Goal: Information Seeking & Learning: Check status

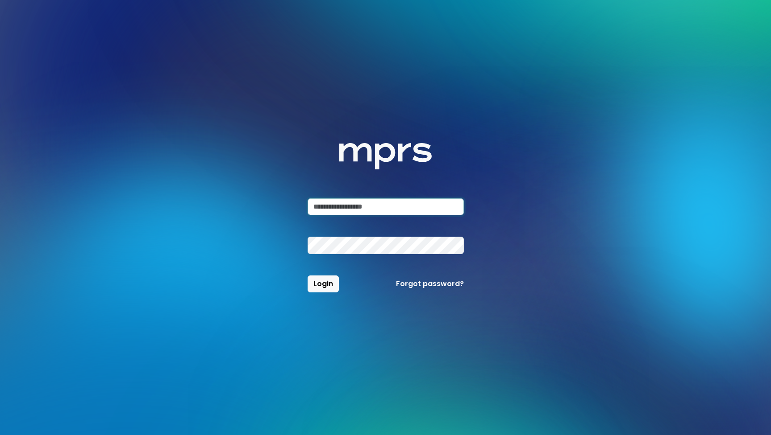
type input "**********"
click at [323, 284] on button "Login" at bounding box center [322, 284] width 31 height 17
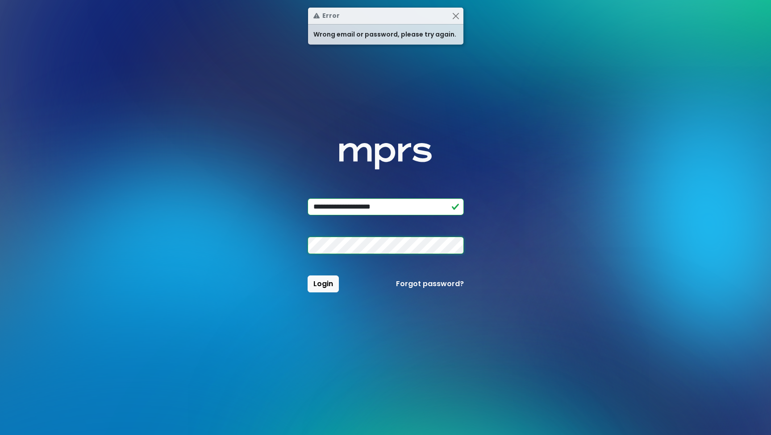
click at [323, 284] on button "Login" at bounding box center [322, 284] width 31 height 17
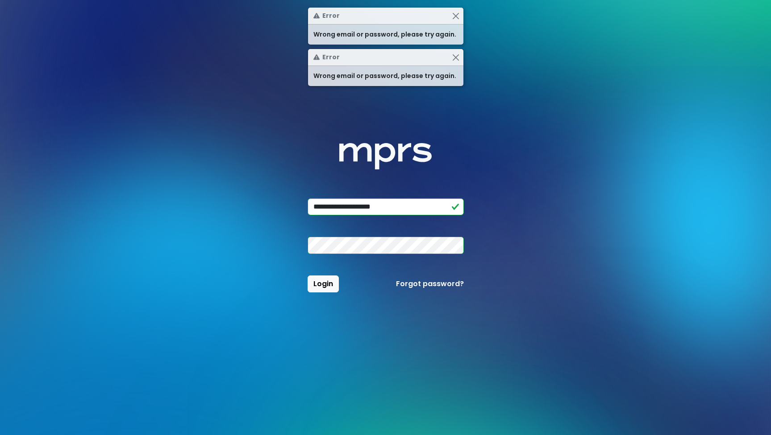
click at [425, 285] on link "Forgot password?" at bounding box center [430, 284] width 68 height 11
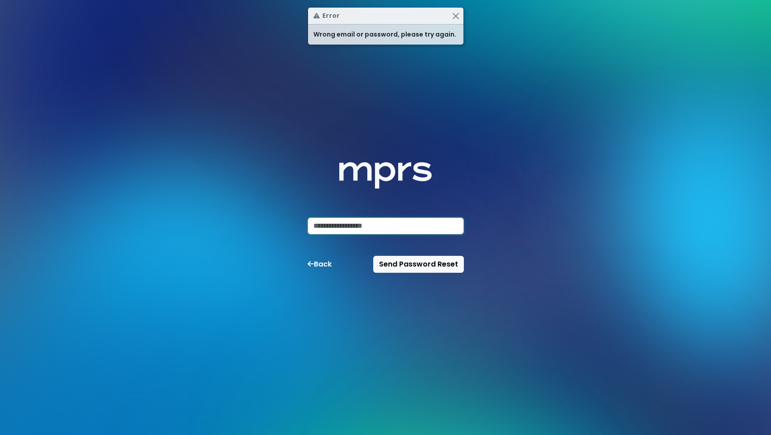
type input "**********"
click at [409, 259] on span "Send Password Reset" at bounding box center [418, 264] width 79 height 10
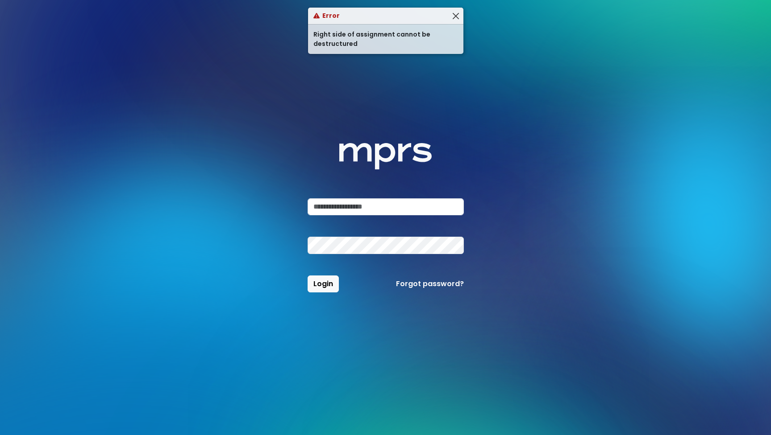
click at [457, 15] on button "Close" at bounding box center [455, 15] width 9 height 9
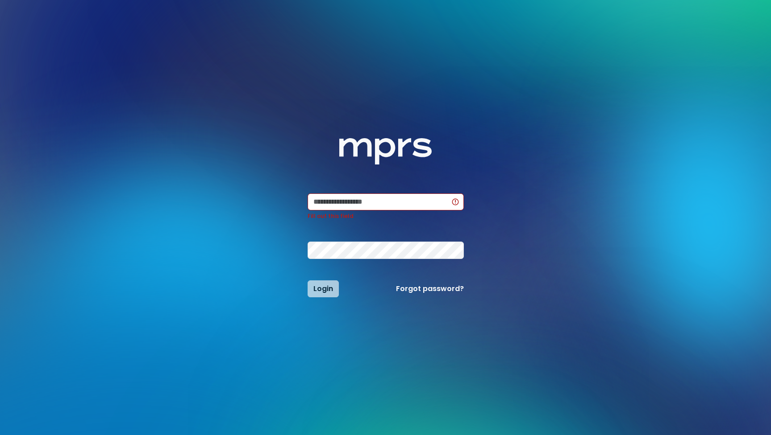
click at [420, 289] on link "Forgot password?" at bounding box center [430, 289] width 68 height 11
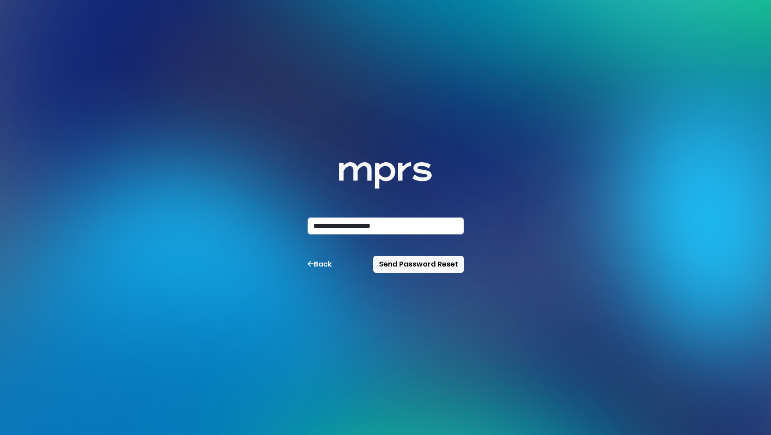
type input "**********"
click at [479, 316] on div "**********" at bounding box center [385, 217] width 578 height 435
click at [429, 263] on span "Send Password Reset" at bounding box center [418, 264] width 79 height 10
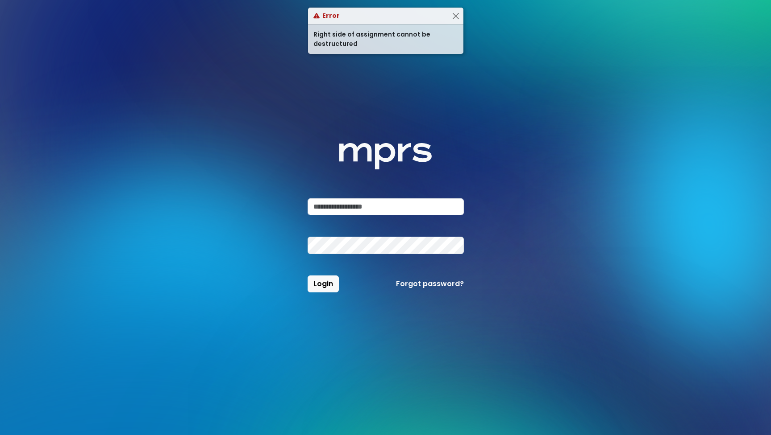
click at [199, 179] on div "MPRS Logo Login Forgot password?" at bounding box center [385, 217] width 578 height 435
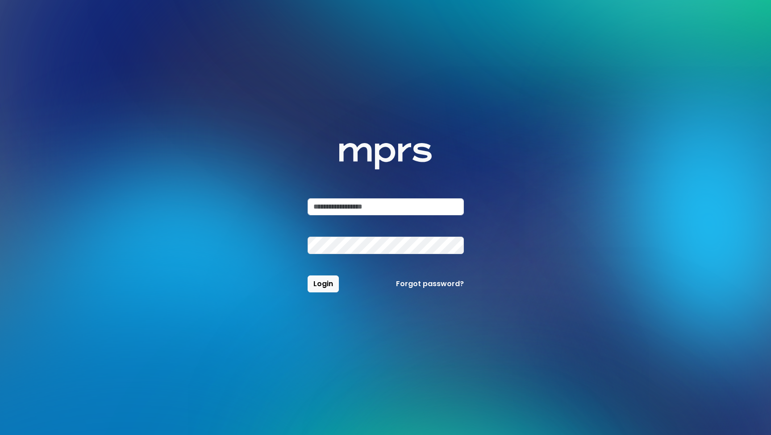
click at [331, 215] on input "email" at bounding box center [385, 207] width 156 height 17
click at [304, 250] on div at bounding box center [385, 245] width 167 height 17
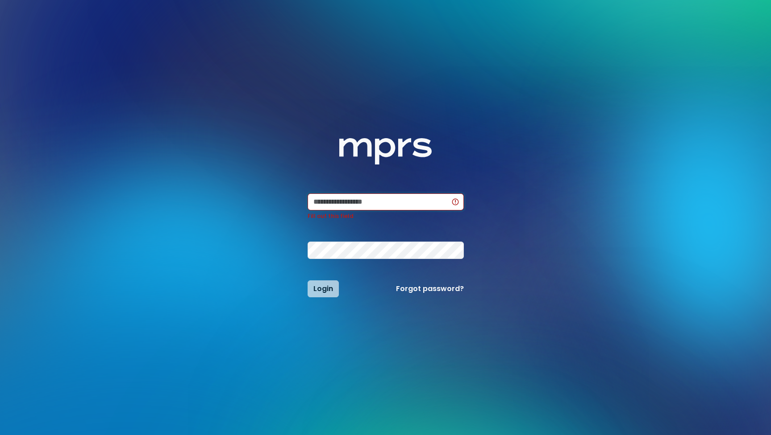
click at [340, 207] on input "email" at bounding box center [385, 202] width 156 height 17
type input "**********"
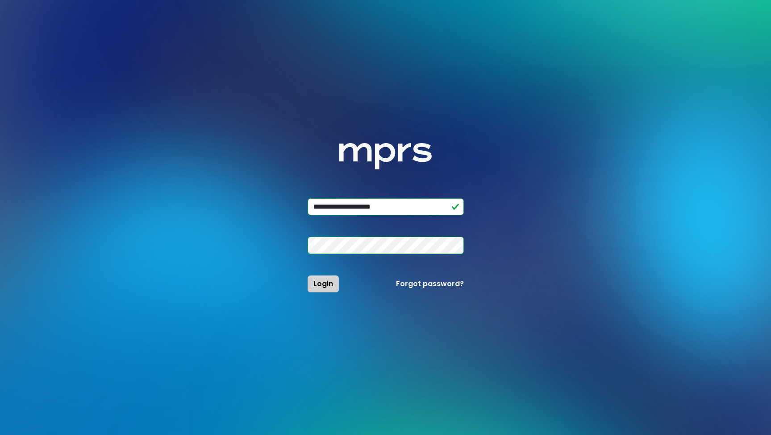
click at [319, 286] on span "Login" at bounding box center [323, 284] width 20 height 10
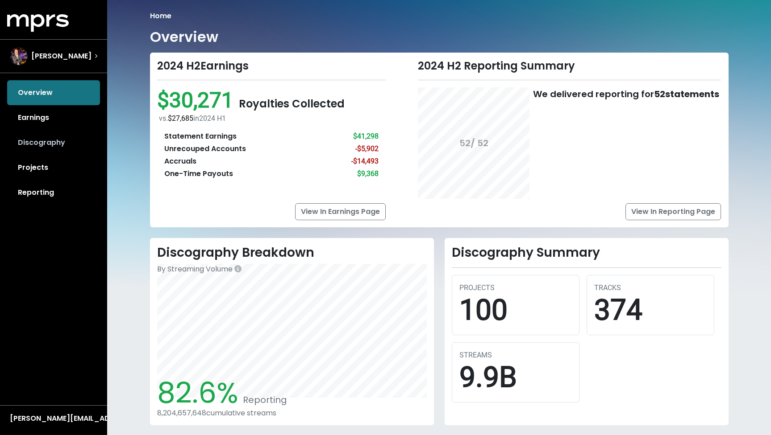
click at [35, 145] on link "Discography" at bounding box center [53, 142] width 93 height 25
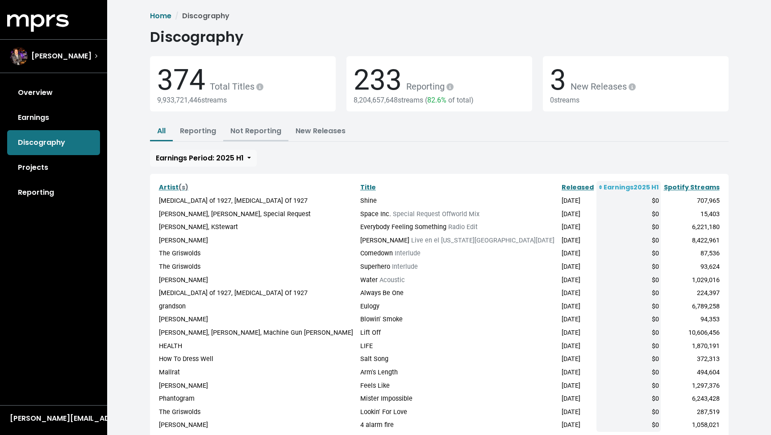
click at [260, 134] on link "Not Reporting" at bounding box center [255, 131] width 51 height 10
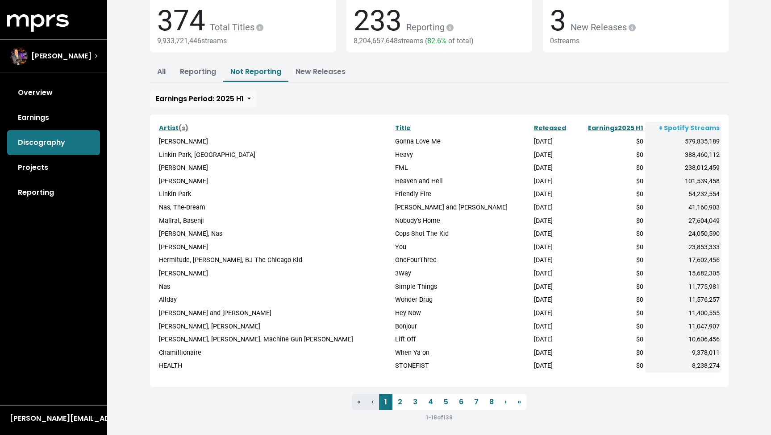
scroll to position [59, 0]
click at [398, 399] on link "2" at bounding box center [399, 403] width 15 height 16
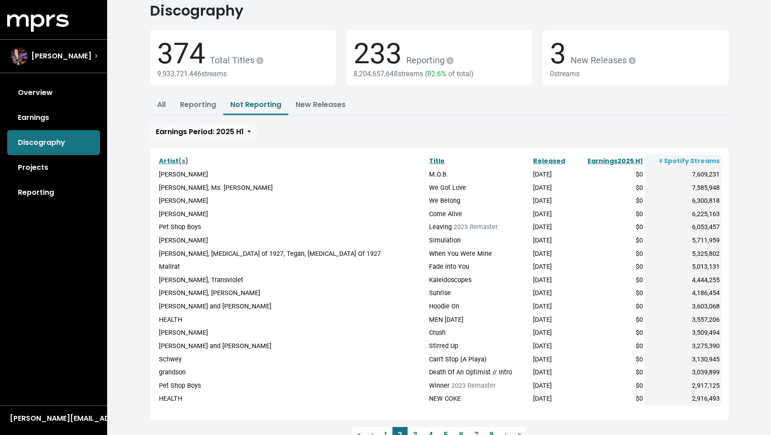
scroll to position [37, 0]
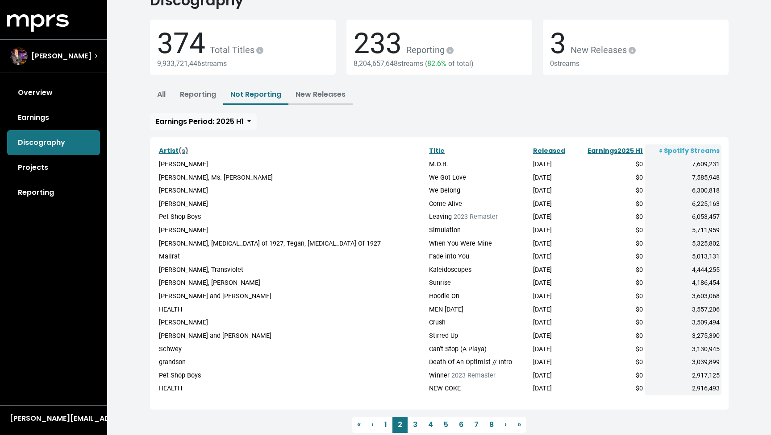
click at [320, 96] on link "New Releases" at bounding box center [320, 94] width 50 height 10
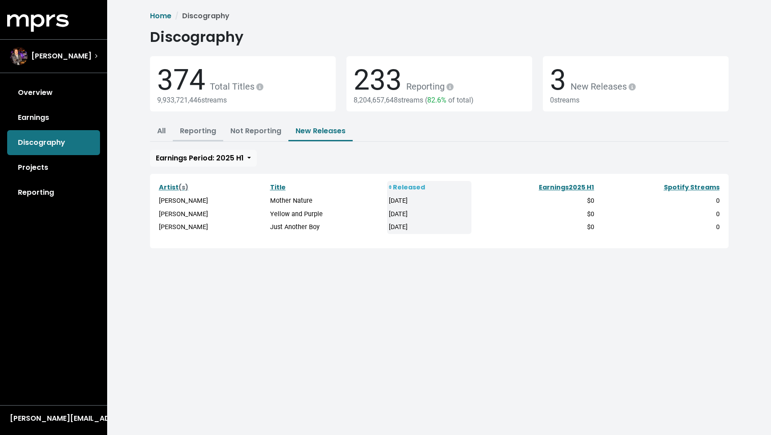
click at [207, 128] on link "Reporting" at bounding box center [198, 131] width 36 height 10
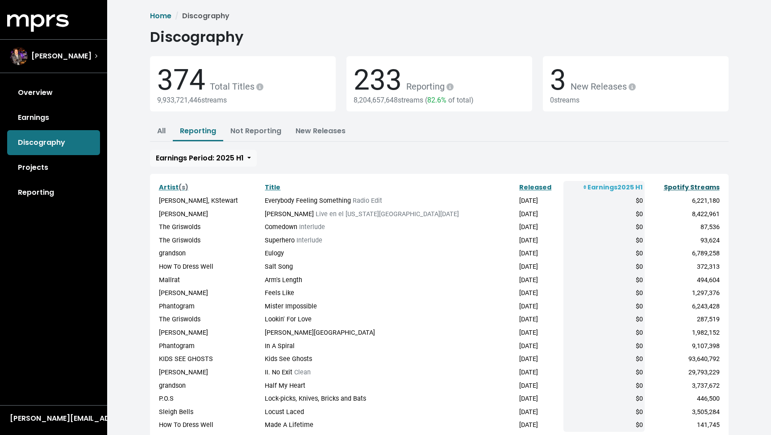
click at [690, 186] on link "Spotify Streams" at bounding box center [692, 187] width 56 height 9
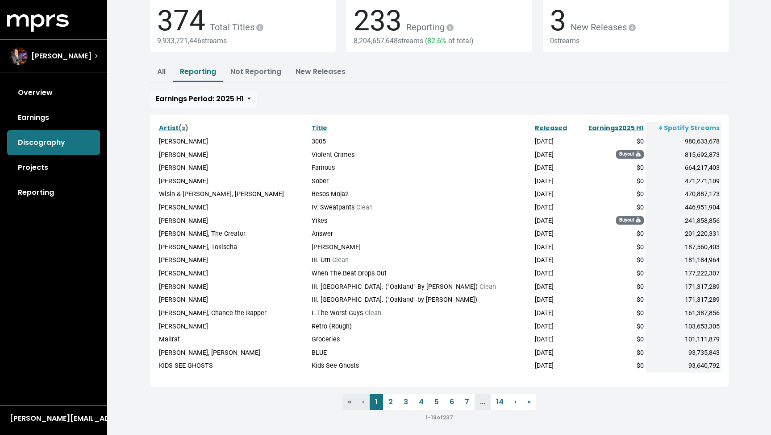
scroll to position [59, 0]
click at [254, 67] on link "Not Reporting" at bounding box center [255, 72] width 51 height 10
